Goal: Contribute content

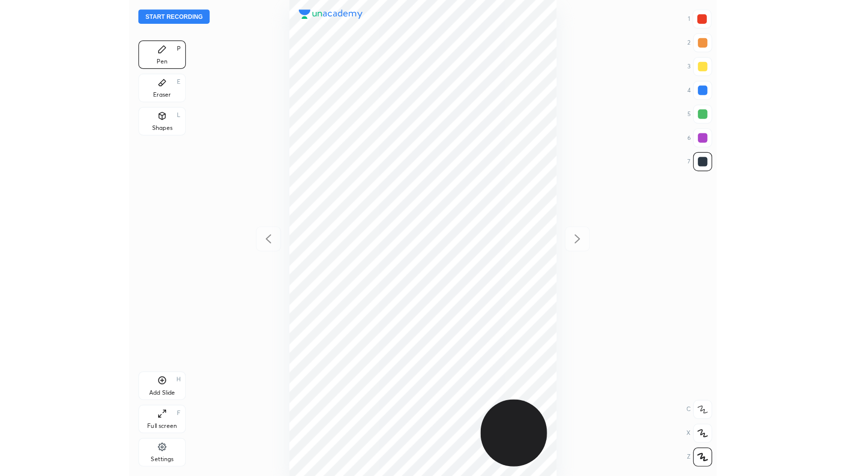
scroll to position [397, 332]
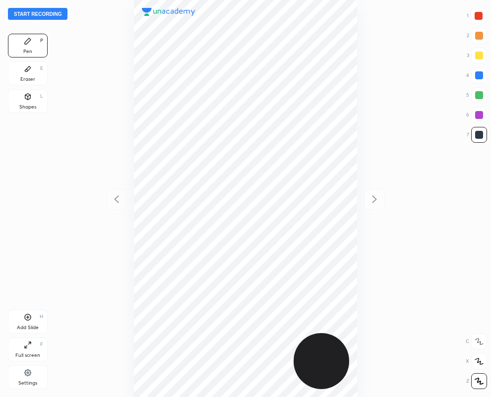
drag, startPoint x: 25, startPoint y: 100, endPoint x: 81, endPoint y: 192, distance: 107.7
click at [25, 102] on div "Shapes L" at bounding box center [28, 101] width 40 height 24
drag, startPoint x: 480, startPoint y: 380, endPoint x: 490, endPoint y: 279, distance: 101.1
click at [481, 378] on icon at bounding box center [478, 381] width 7 height 7
click at [480, 115] on div at bounding box center [479, 115] width 8 height 8
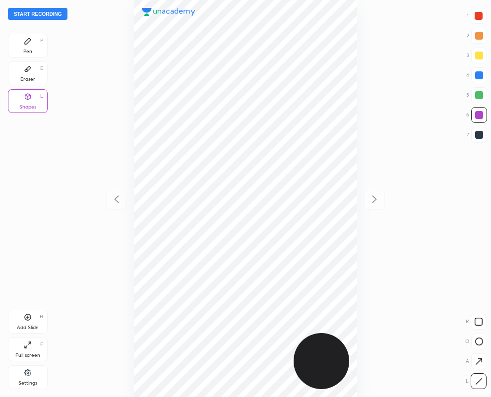
drag, startPoint x: 475, startPoint y: 16, endPoint x: 459, endPoint y: 20, distance: 16.2
click at [476, 14] on div at bounding box center [479, 16] width 8 height 8
drag, startPoint x: 479, startPoint y: 134, endPoint x: 400, endPoint y: 113, distance: 82.2
click at [477, 131] on div at bounding box center [479, 135] width 8 height 8
click at [28, 70] on icon at bounding box center [28, 68] width 6 height 5
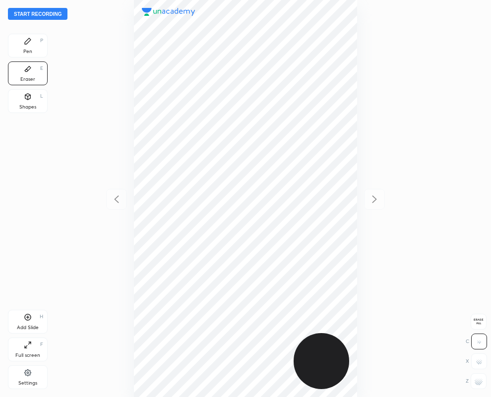
click at [27, 50] on div "Pen" at bounding box center [27, 51] width 9 height 5
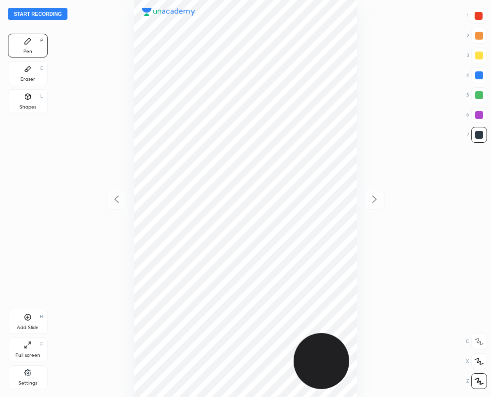
click at [30, 103] on div "Shapes L" at bounding box center [28, 101] width 40 height 24
drag, startPoint x: 476, startPoint y: 380, endPoint x: 459, endPoint y: 336, distance: 47.7
click at [475, 379] on icon at bounding box center [478, 381] width 7 height 7
click at [477, 15] on div at bounding box center [479, 16] width 8 height 8
drag, startPoint x: 479, startPoint y: 132, endPoint x: 385, endPoint y: 63, distance: 117.0
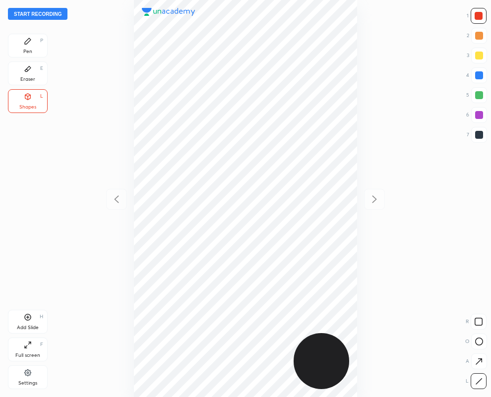
click at [477, 129] on div at bounding box center [479, 135] width 16 height 16
click at [29, 69] on icon at bounding box center [28, 68] width 6 height 5
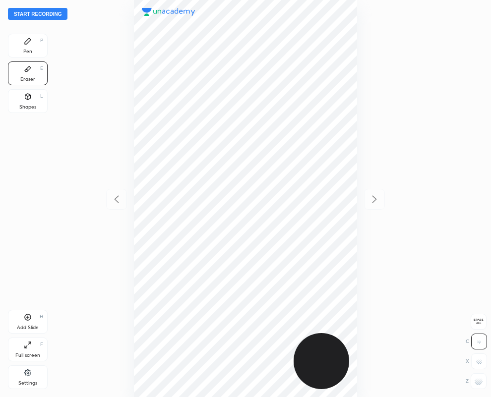
drag, startPoint x: 488, startPoint y: 325, endPoint x: 371, endPoint y: 357, distance: 121.2
click at [481, 333] on div "Start recording 1 2 3 4 5 6 7 R O A L C X Z Erase all C X Z Pen P Eraser E Shap…" at bounding box center [245, 198] width 491 height 397
click at [80, 161] on div at bounding box center [245, 198] width 332 height 397
click at [66, 140] on div "Start recording 1 2 3 4 5 6 7 R O A L C X Z Erase all C X Z Pen P Eraser E Shap…" at bounding box center [245, 198] width 491 height 397
click at [33, 49] on div "Pen P" at bounding box center [28, 46] width 40 height 24
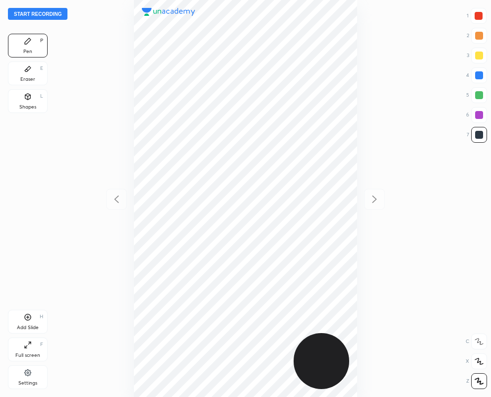
click at [478, 18] on div at bounding box center [479, 16] width 8 height 8
click at [482, 137] on div at bounding box center [479, 135] width 16 height 16
click at [478, 75] on div at bounding box center [479, 75] width 8 height 8
drag, startPoint x: 480, startPoint y: 76, endPoint x: 463, endPoint y: 75, distance: 17.4
click at [479, 75] on div at bounding box center [479, 75] width 8 height 8
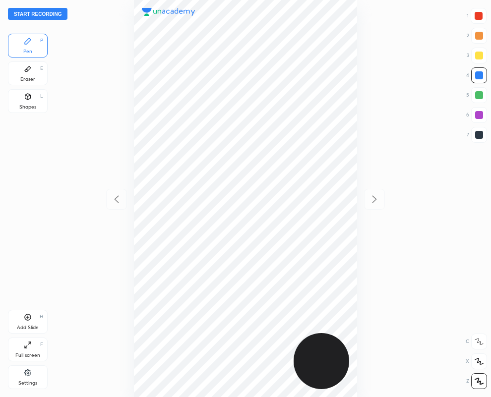
click at [479, 132] on div at bounding box center [479, 135] width 8 height 8
drag, startPoint x: 483, startPoint y: 13, endPoint x: 442, endPoint y: 18, distance: 42.0
click at [480, 13] on div at bounding box center [479, 16] width 8 height 8
click at [481, 131] on div at bounding box center [479, 135] width 8 height 8
click at [479, 77] on div at bounding box center [479, 75] width 8 height 8
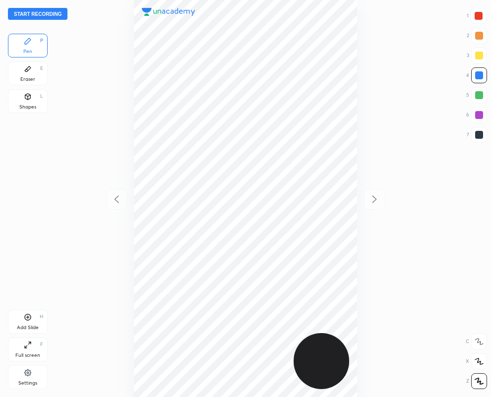
click at [479, 135] on div at bounding box center [479, 135] width 8 height 8
drag, startPoint x: 479, startPoint y: 77, endPoint x: 449, endPoint y: 88, distance: 31.4
click at [479, 78] on div at bounding box center [479, 75] width 8 height 8
click at [482, 137] on div at bounding box center [479, 135] width 8 height 8
drag, startPoint x: 481, startPoint y: 95, endPoint x: 404, endPoint y: 124, distance: 83.2
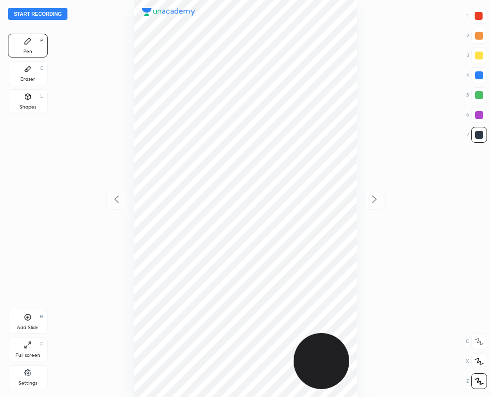
click at [482, 95] on div at bounding box center [479, 95] width 8 height 8
drag, startPoint x: 480, startPoint y: 134, endPoint x: 448, endPoint y: 142, distance: 33.2
click at [479, 134] on div at bounding box center [479, 135] width 8 height 8
drag, startPoint x: 30, startPoint y: 74, endPoint x: 52, endPoint y: 145, distance: 73.9
click at [30, 80] on div "Eraser E" at bounding box center [28, 73] width 40 height 24
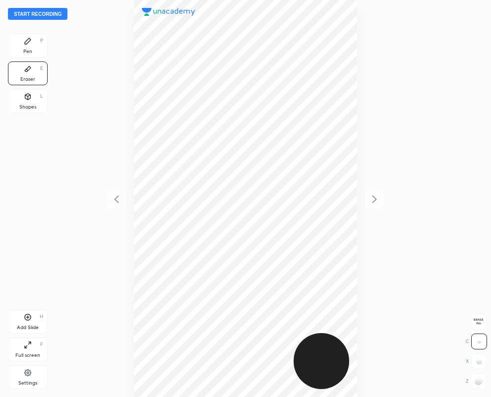
click at [22, 69] on div "Eraser E" at bounding box center [28, 73] width 40 height 24
drag, startPoint x: 480, startPoint y: 387, endPoint x: 394, endPoint y: 352, distance: 92.7
click at [478, 384] on div at bounding box center [479, 381] width 16 height 16
click at [28, 346] on icon at bounding box center [28, 345] width 8 height 8
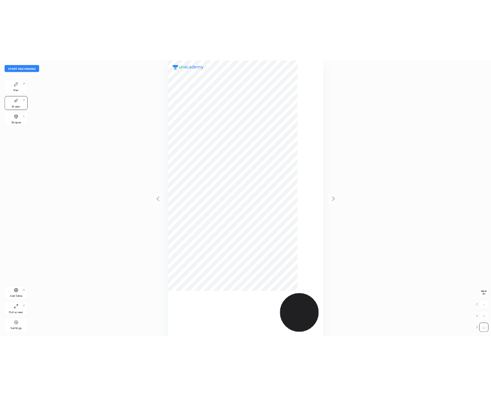
scroll to position [476, 688]
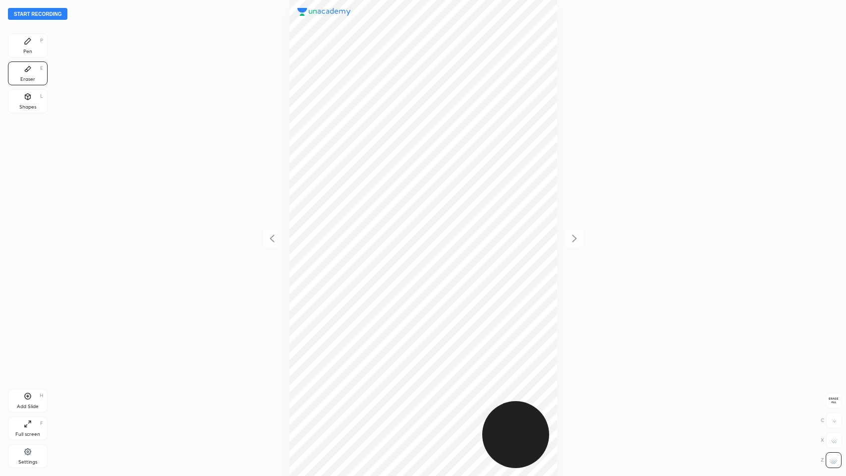
click at [31, 47] on div "Pen P" at bounding box center [28, 46] width 40 height 24
click at [30, 72] on icon at bounding box center [28, 69] width 8 height 8
click at [26, 41] on icon at bounding box center [28, 41] width 6 height 6
click at [490, 18] on div at bounding box center [834, 16] width 8 height 8
click at [490, 135] on div at bounding box center [835, 135] width 16 height 16
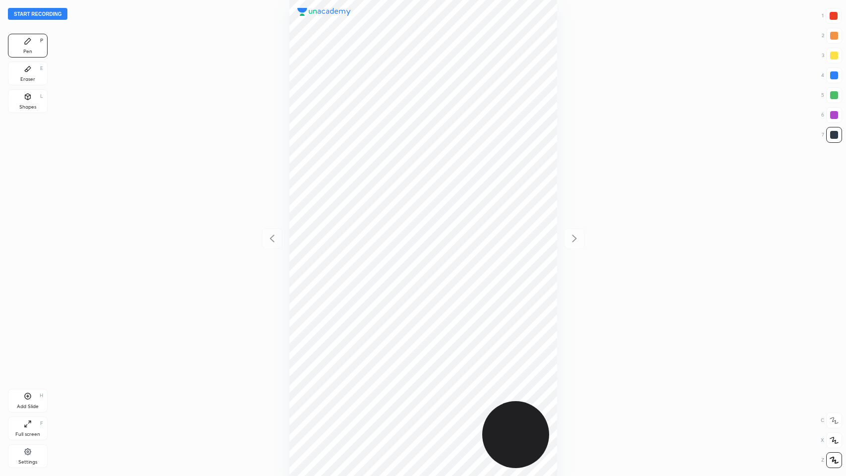
drag, startPoint x: 21, startPoint y: 73, endPoint x: 72, endPoint y: 310, distance: 242.0
click at [18, 73] on div "Eraser E" at bounding box center [28, 73] width 40 height 24
click at [36, 44] on div "Pen P" at bounding box center [28, 46] width 40 height 24
drag, startPoint x: 17, startPoint y: 72, endPoint x: 51, endPoint y: 160, distance: 94.0
click at [18, 72] on div "Eraser E" at bounding box center [28, 73] width 40 height 24
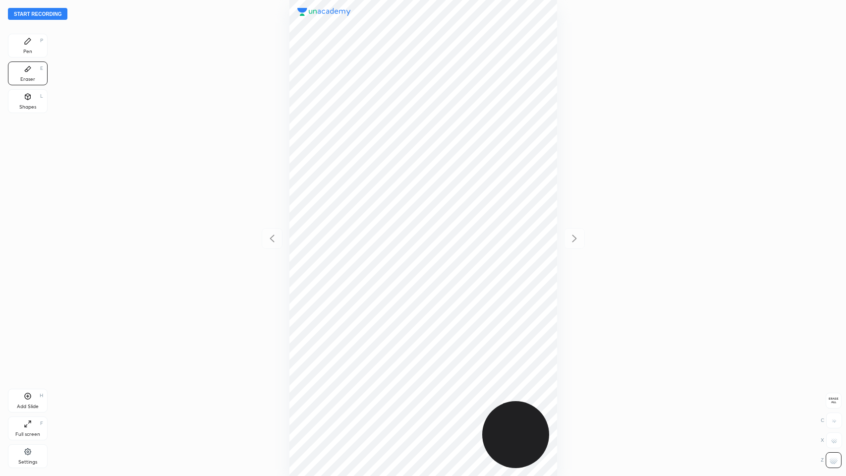
click at [24, 49] on div "Pen" at bounding box center [27, 51] width 9 height 5
drag, startPoint x: 834, startPoint y: 16, endPoint x: 787, endPoint y: 27, distance: 47.9
click at [490, 17] on div at bounding box center [834, 16] width 8 height 8
drag, startPoint x: 837, startPoint y: 135, endPoint x: 819, endPoint y: 136, distance: 17.4
click at [490, 135] on div at bounding box center [835, 135] width 8 height 8
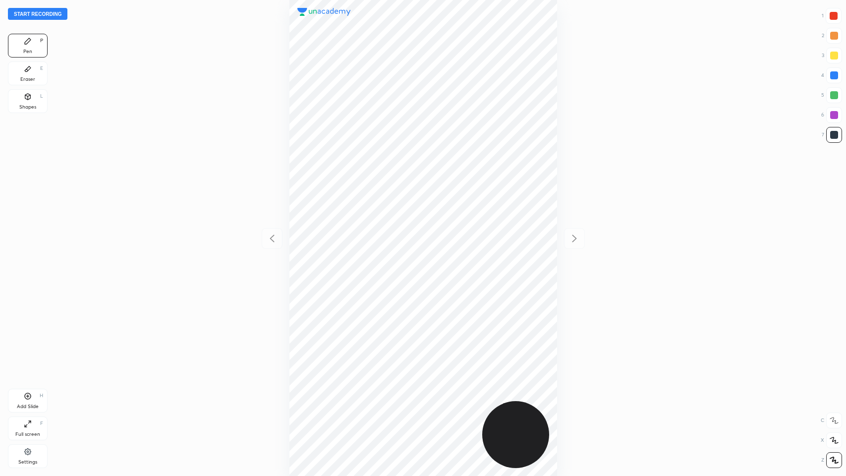
click at [490, 135] on div at bounding box center [835, 135] width 8 height 8
click at [24, 397] on icon at bounding box center [28, 396] width 8 height 8
click at [490, 79] on div at bounding box center [835, 75] width 16 height 16
click at [269, 237] on icon at bounding box center [272, 239] width 12 height 12
drag, startPoint x: 576, startPoint y: 239, endPoint x: 565, endPoint y: 239, distance: 10.4
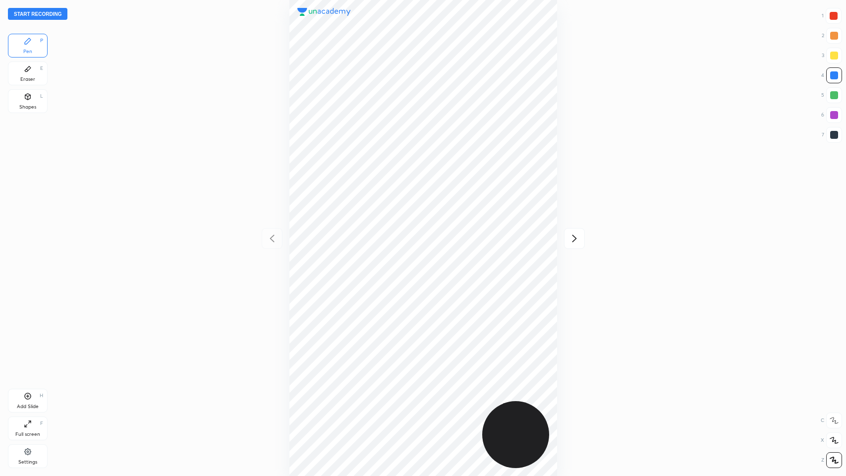
click at [490, 239] on icon at bounding box center [575, 239] width 12 height 12
click at [29, 75] on div "Eraser E" at bounding box center [28, 73] width 40 height 24
click at [23, 45] on div "Pen P" at bounding box center [28, 46] width 40 height 24
click at [490, 15] on div at bounding box center [834, 16] width 8 height 8
click at [490, 134] on div at bounding box center [835, 135] width 8 height 8
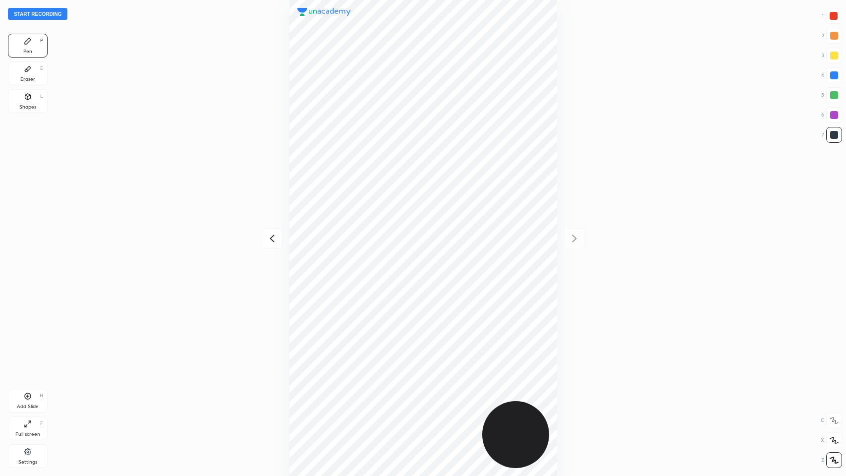
click at [274, 237] on icon at bounding box center [272, 239] width 12 height 12
click at [490, 239] on icon at bounding box center [575, 239] width 12 height 12
click at [490, 76] on div at bounding box center [835, 75] width 8 height 8
click at [490, 78] on div at bounding box center [835, 75] width 8 height 8
drag, startPoint x: 835, startPoint y: 138, endPoint x: 779, endPoint y: 146, distance: 55.7
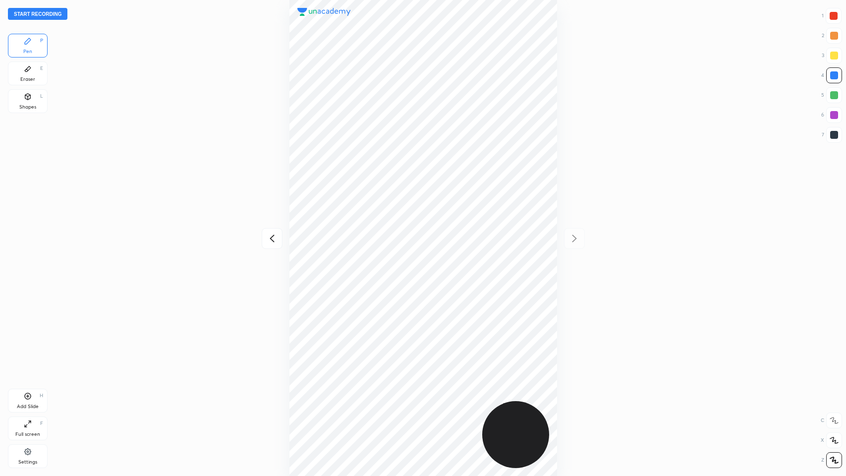
click at [490, 138] on div at bounding box center [835, 135] width 8 height 8
click at [29, 67] on icon at bounding box center [28, 68] width 6 height 5
drag, startPoint x: 28, startPoint y: 42, endPoint x: 22, endPoint y: 48, distance: 8.1
click at [27, 43] on icon at bounding box center [28, 41] width 6 height 6
drag, startPoint x: 834, startPoint y: 75, endPoint x: 682, endPoint y: 150, distance: 168.8
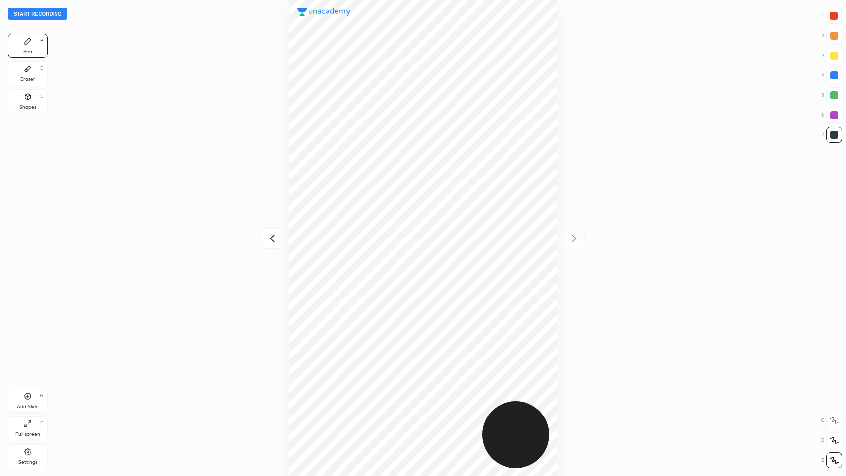
click at [490, 73] on div at bounding box center [835, 75] width 8 height 8
click at [28, 98] on icon at bounding box center [27, 97] width 5 height 6
click at [490, 397] on icon at bounding box center [834, 460] width 7 height 7
drag, startPoint x: 836, startPoint y: 112, endPoint x: 824, endPoint y: 128, distance: 20.2
click at [490, 112] on div at bounding box center [835, 115] width 8 height 8
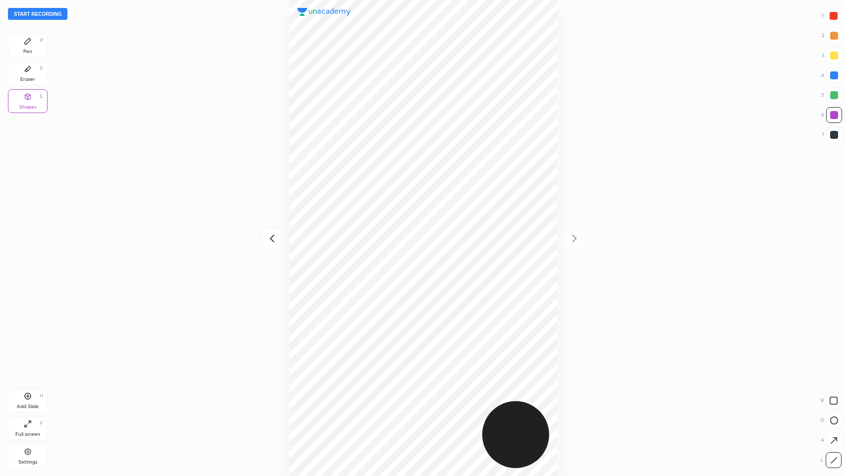
click at [490, 16] on div at bounding box center [834, 16] width 8 height 8
click at [490, 111] on div at bounding box center [835, 115] width 8 height 8
drag, startPoint x: 28, startPoint y: 44, endPoint x: 38, endPoint y: 65, distance: 23.5
click at [28, 43] on icon at bounding box center [28, 41] width 8 height 8
click at [23, 72] on div "Eraser E" at bounding box center [28, 73] width 40 height 24
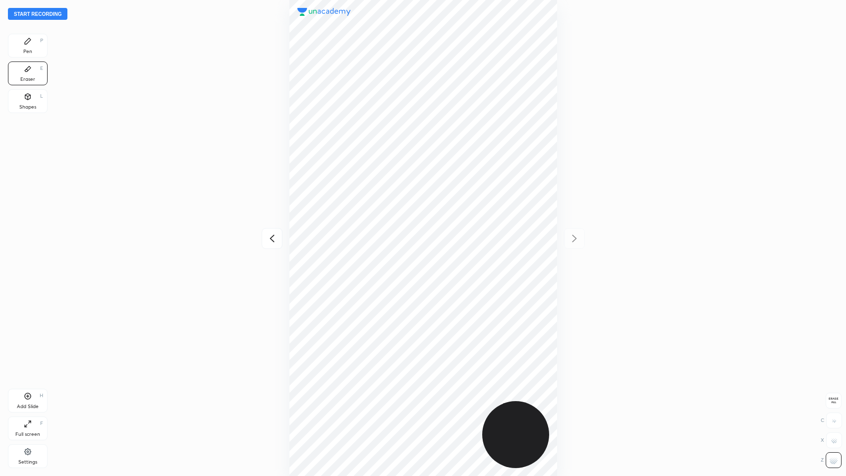
click at [36, 46] on div "Pen P" at bounding box center [28, 46] width 40 height 24
drag, startPoint x: 835, startPoint y: 16, endPoint x: 799, endPoint y: 36, distance: 40.2
click at [490, 17] on div at bounding box center [834, 16] width 8 height 8
drag, startPoint x: 835, startPoint y: 133, endPoint x: 824, endPoint y: 133, distance: 10.9
click at [490, 134] on div at bounding box center [835, 135] width 16 height 16
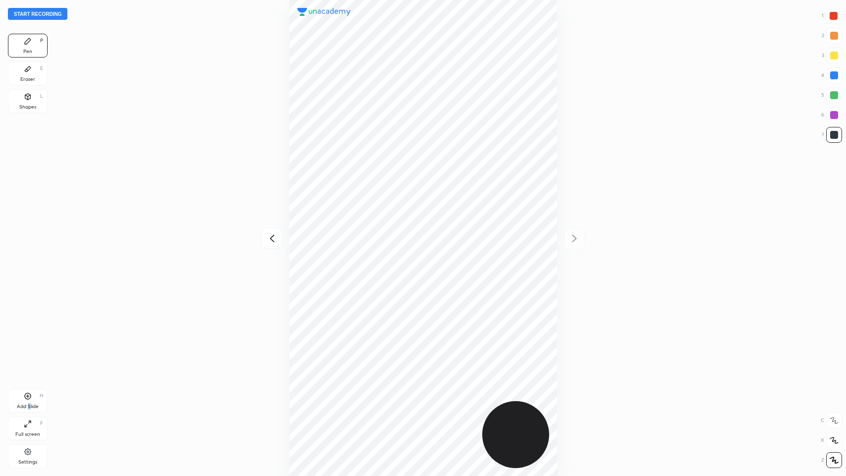
click at [30, 397] on div "Add Slide H" at bounding box center [28, 401] width 40 height 24
click at [271, 237] on icon at bounding box center [272, 239] width 12 height 12
click at [490, 236] on icon at bounding box center [575, 239] width 12 height 12
click at [273, 235] on icon at bounding box center [272, 239] width 12 height 12
click at [490, 236] on icon at bounding box center [575, 239] width 12 height 12
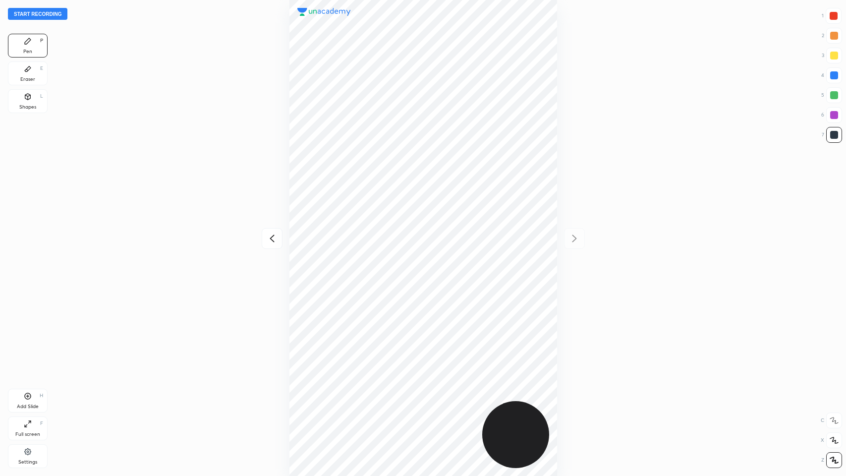
click at [274, 239] on icon at bounding box center [272, 239] width 12 height 12
click at [490, 236] on icon at bounding box center [575, 239] width 12 height 12
click at [490, 16] on div at bounding box center [834, 16] width 8 height 8
drag, startPoint x: 843, startPoint y: 134, endPoint x: 836, endPoint y: 137, distance: 8.0
click at [490, 134] on div "Start recording 1 2 3 4 5 6 7 R O A L C X Z Erase all C X Z Pen P Eraser E Shap…" at bounding box center [423, 238] width 846 height 476
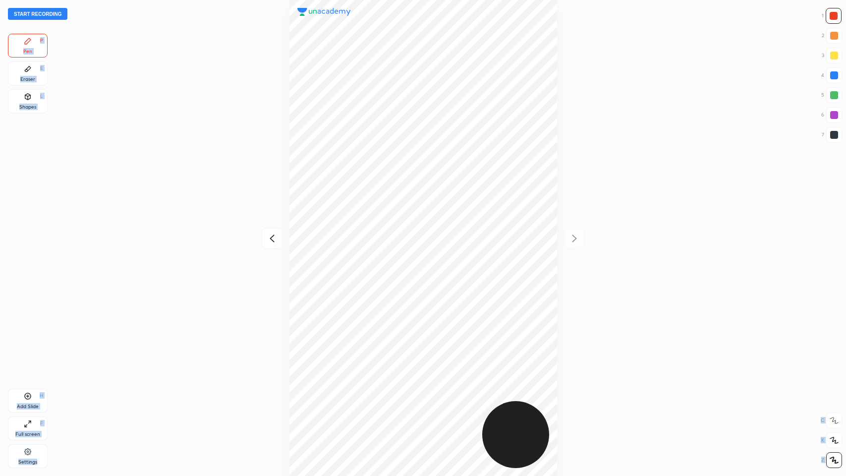
drag, startPoint x: 836, startPoint y: 133, endPoint x: 831, endPoint y: 134, distance: 5.1
click at [490, 133] on div at bounding box center [835, 135] width 8 height 8
drag, startPoint x: 833, startPoint y: 73, endPoint x: 749, endPoint y: 112, distance: 92.5
click at [490, 73] on div at bounding box center [835, 75] width 8 height 8
click at [31, 77] on div "Eraser" at bounding box center [27, 79] width 15 height 5
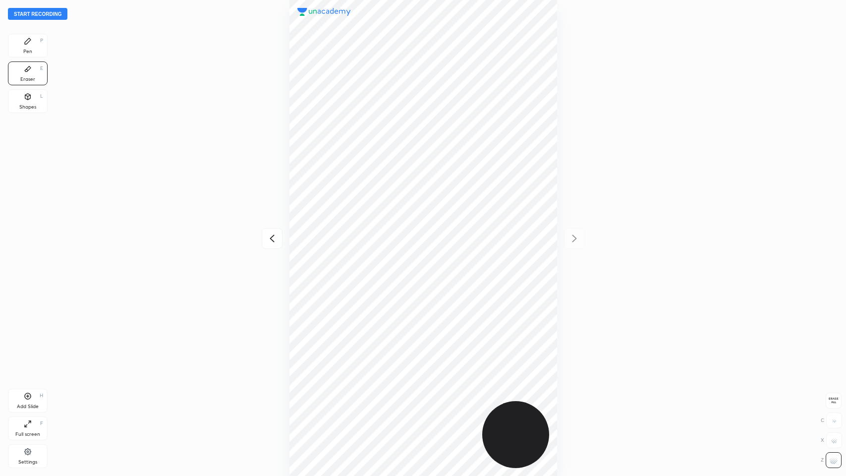
click at [27, 43] on icon at bounding box center [28, 41] width 6 height 6
click at [273, 239] on icon at bounding box center [272, 239] width 12 height 12
click at [273, 239] on div at bounding box center [423, 238] width 688 height 476
click at [27, 397] on icon at bounding box center [28, 424] width 8 height 8
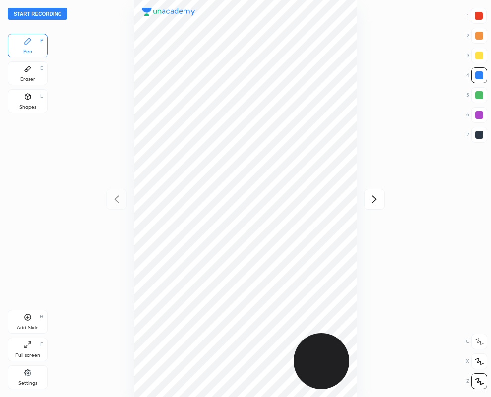
scroll to position [49188, 49254]
click at [479, 134] on div at bounding box center [479, 135] width 8 height 8
click at [25, 13] on button "Start recording" at bounding box center [38, 14] width 60 height 12
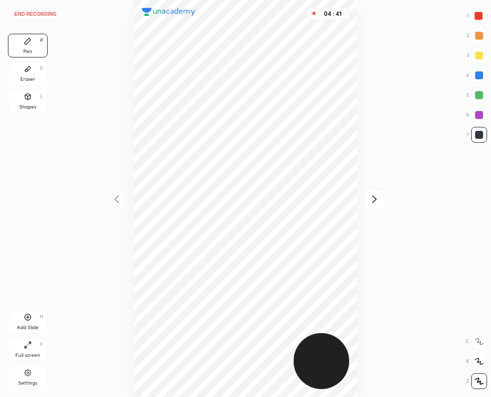
click at [373, 198] on icon at bounding box center [374, 199] width 12 height 12
click at [372, 201] on icon at bounding box center [374, 199] width 12 height 12
click at [45, 12] on button "End recording" at bounding box center [35, 14] width 55 height 12
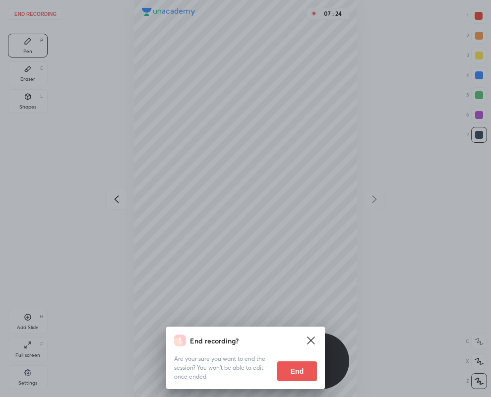
drag, startPoint x: 294, startPoint y: 367, endPoint x: 294, endPoint y: 358, distance: 8.9
click at [294, 364] on button "End" at bounding box center [297, 371] width 40 height 20
